Goal: Transaction & Acquisition: Purchase product/service

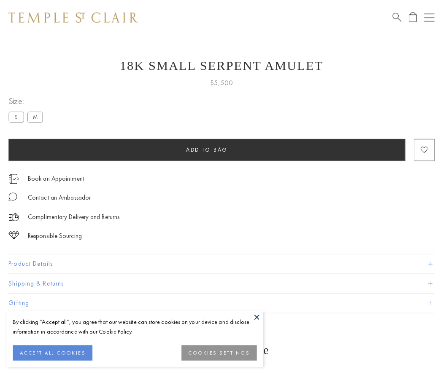
scroll to position [17, 0]
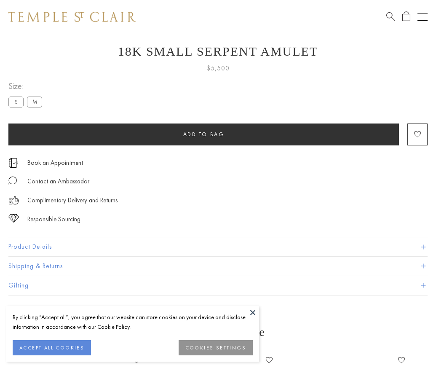
click at [204, 134] on span "Add to bag" at bounding box center [203, 134] width 41 height 7
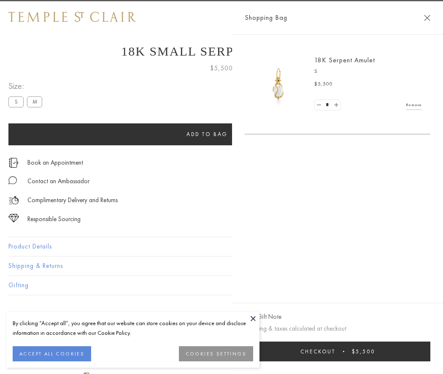
click at [343, 352] on button "Checkout $5,500" at bounding box center [336, 352] width 185 height 20
